Goal: Navigation & Orientation: Find specific page/section

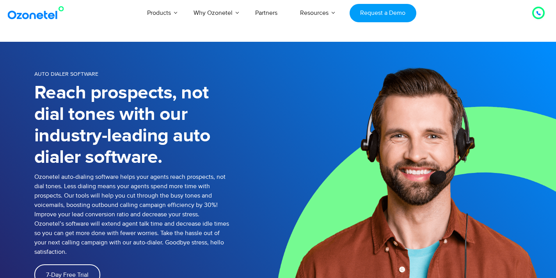
click at [30, 15] on img at bounding box center [37, 13] width 63 height 14
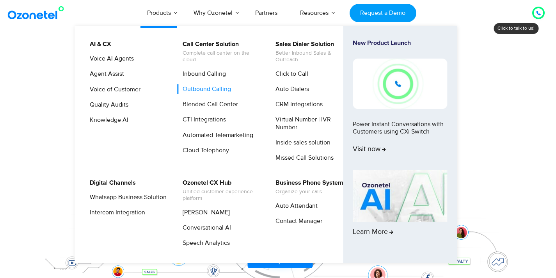
click at [214, 88] on link "Outbound Calling" at bounding box center [205, 89] width 55 height 10
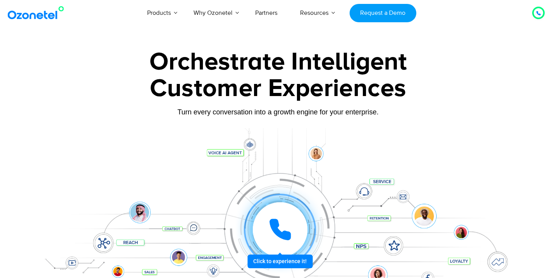
scroll to position [5, 0]
